Goal: Task Accomplishment & Management: Use online tool/utility

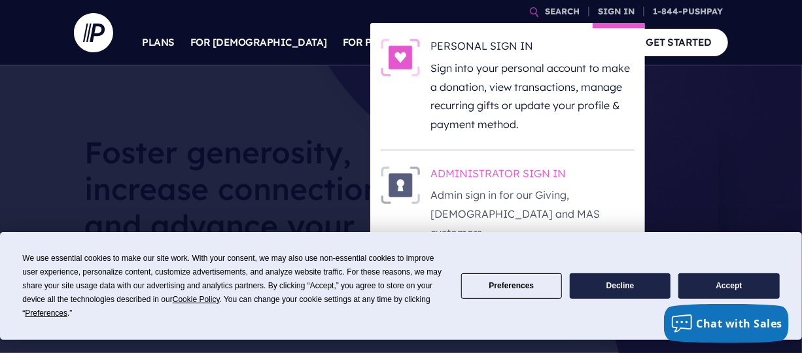
click at [575, 175] on h6 "ADMINISTRATOR SIGN IN" at bounding box center [533, 176] width 204 height 20
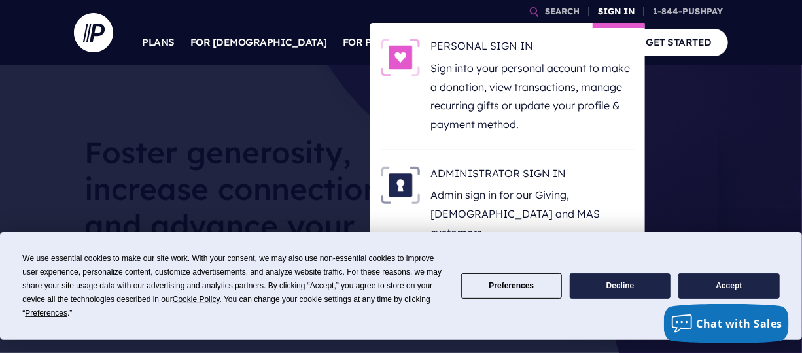
click at [640, 10] on link "SIGN IN" at bounding box center [616, 11] width 47 height 23
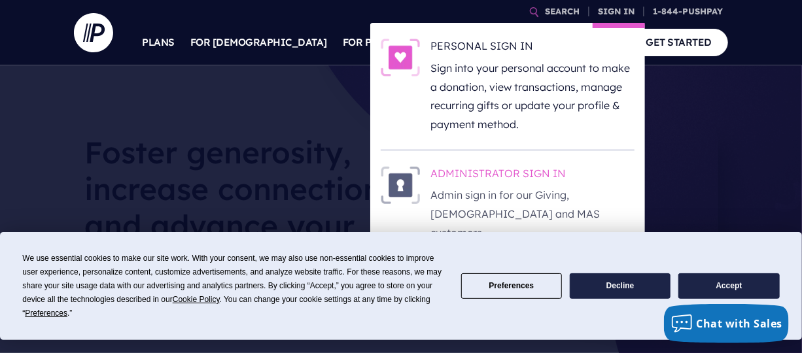
click at [588, 171] on h6 "ADMINISTRATOR SIGN IN" at bounding box center [533, 176] width 204 height 20
click at [589, 172] on h6 "ADMINISTRATOR SIGN IN" at bounding box center [533, 176] width 204 height 20
